Goal: Navigation & Orientation: Find specific page/section

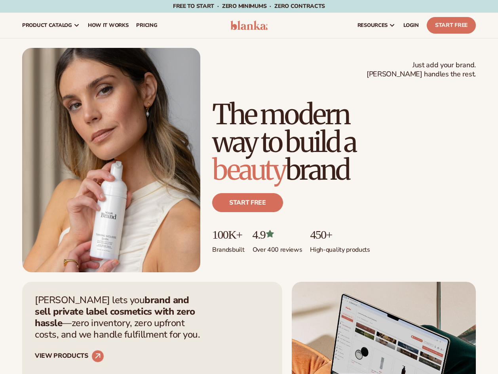
click at [447, 160] on h1 "The modern way to build a beauty brand" at bounding box center [344, 142] width 264 height 83
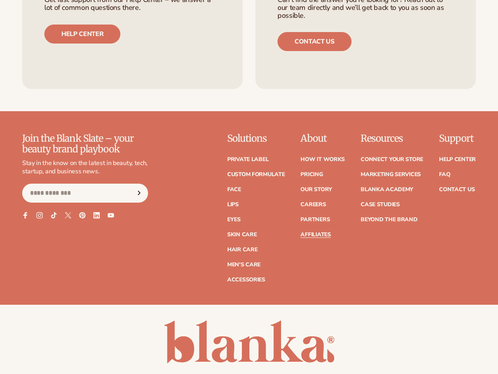
click at [317, 232] on link "Affiliates" at bounding box center [316, 235] width 30 height 6
